Goal: Task Accomplishment & Management: Use online tool/utility

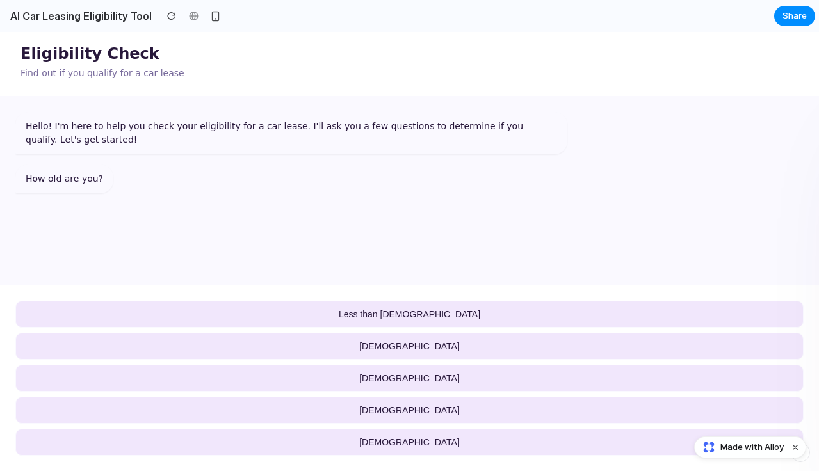
click at [461, 350] on button "18 to 21 years old" at bounding box center [409, 346] width 788 height 27
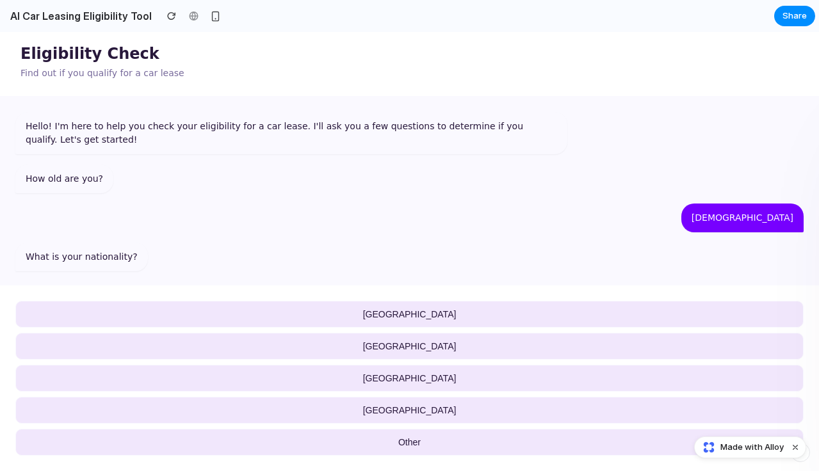
scroll to position [12, 0]
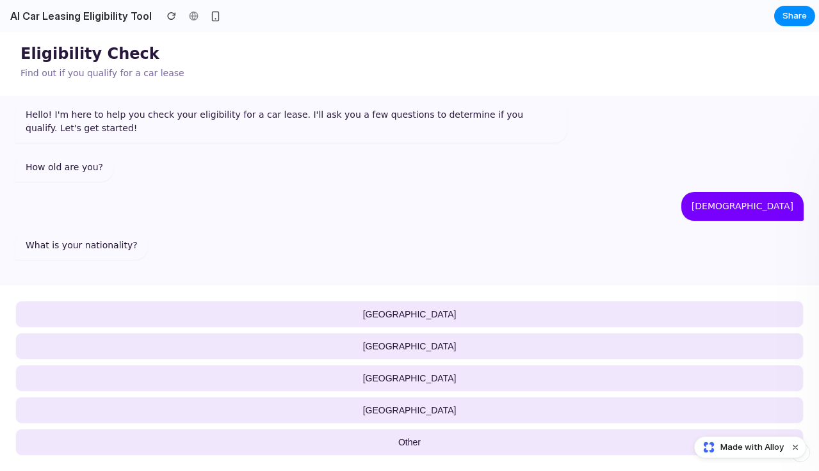
click at [424, 307] on button "USA" at bounding box center [409, 314] width 788 height 27
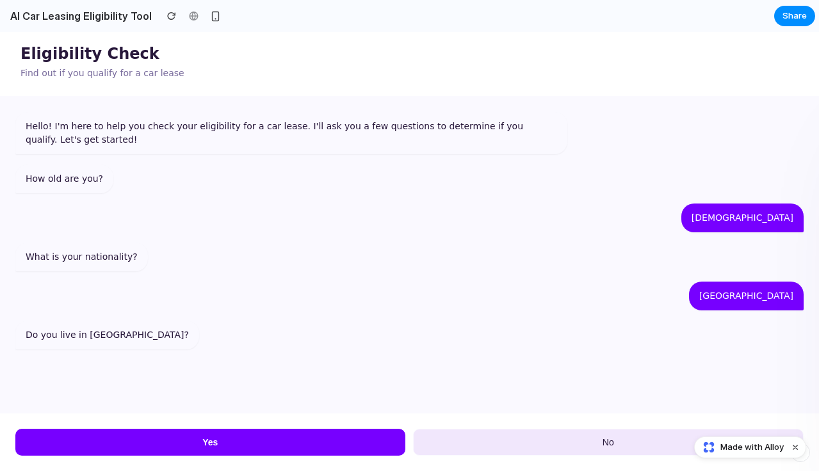
click at [527, 439] on button "No" at bounding box center [608, 442] width 391 height 27
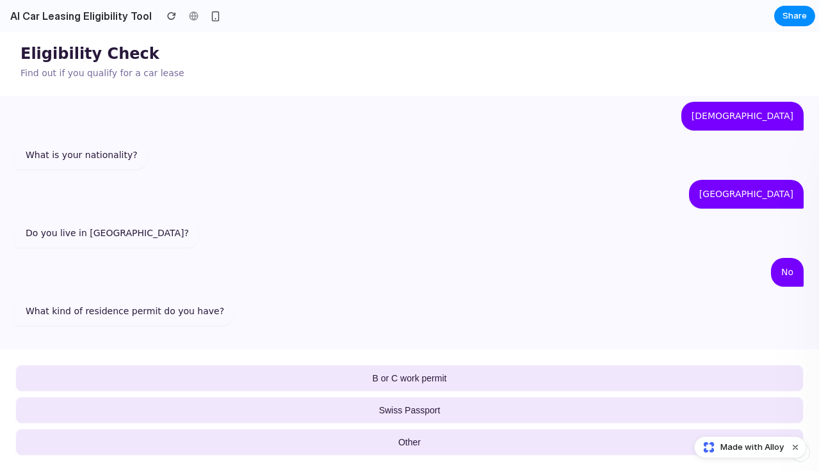
scroll to position [104, 0]
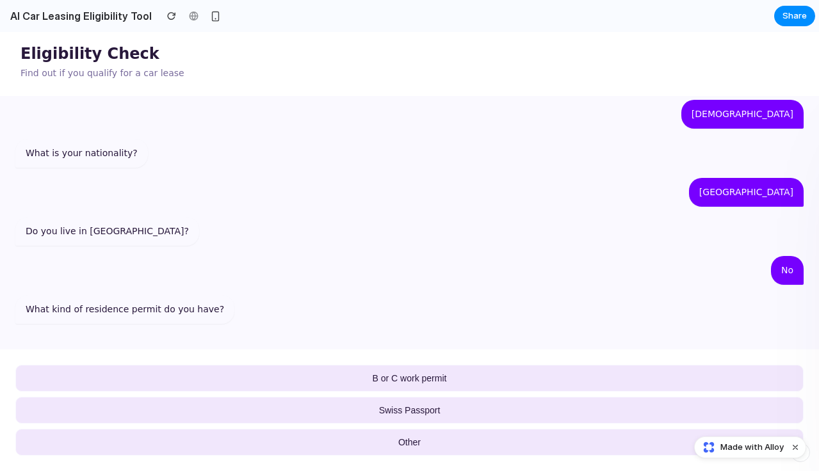
click at [446, 378] on span "B or C work permit" at bounding box center [410, 378] width 74 height 10
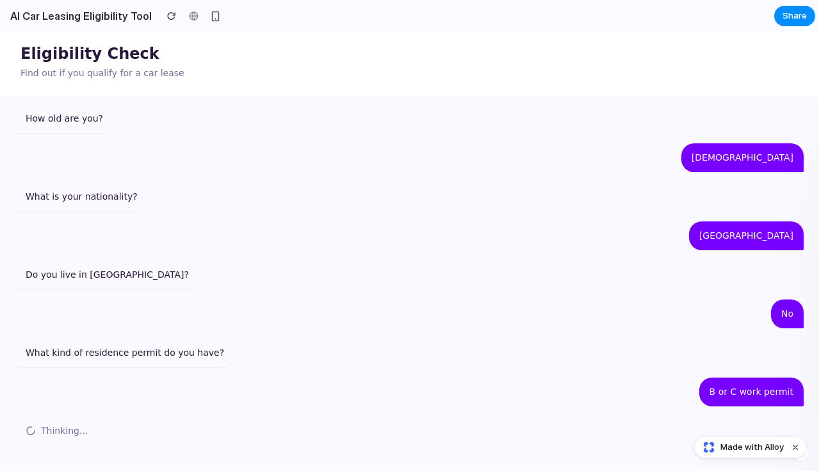
scroll to position [118, 0]
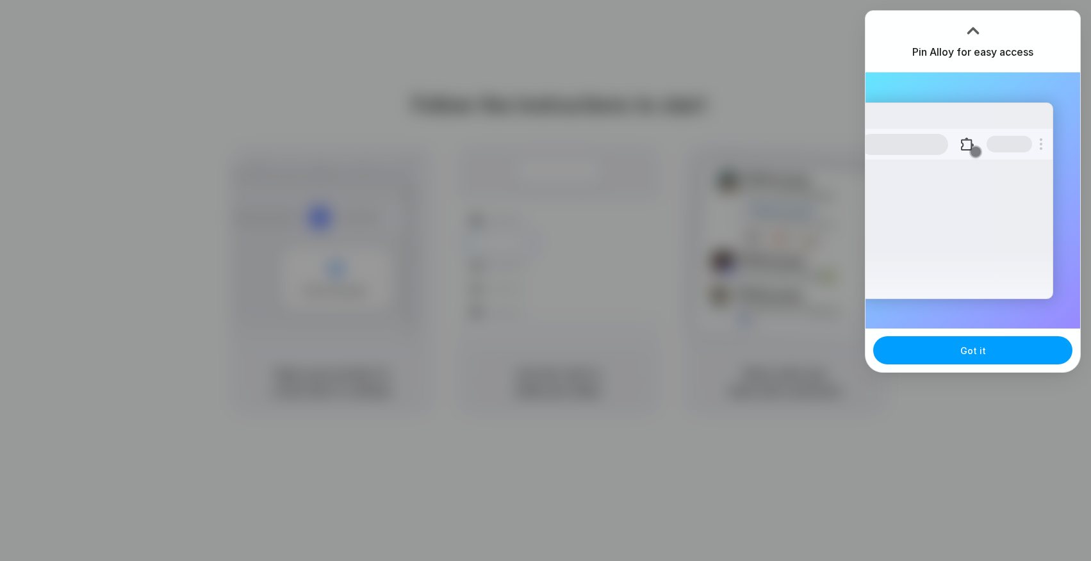
click at [988, 351] on button "Got it" at bounding box center [972, 350] width 199 height 28
